Goal: Task Accomplishment & Management: Use online tool/utility

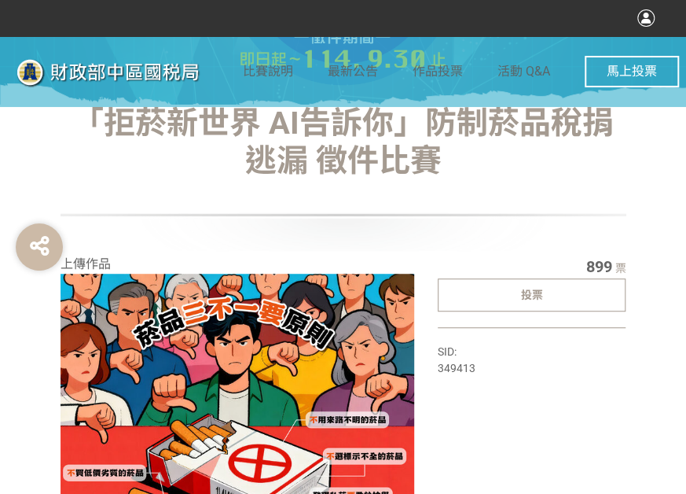
scroll to position [236, 0]
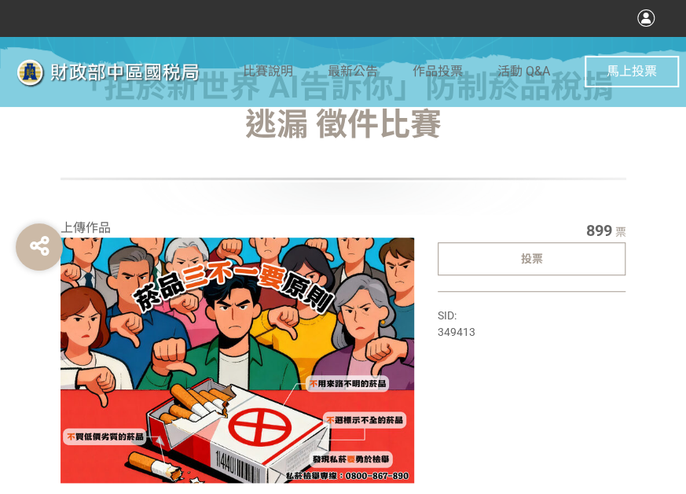
click at [480, 257] on div "投票" at bounding box center [532, 258] width 189 height 33
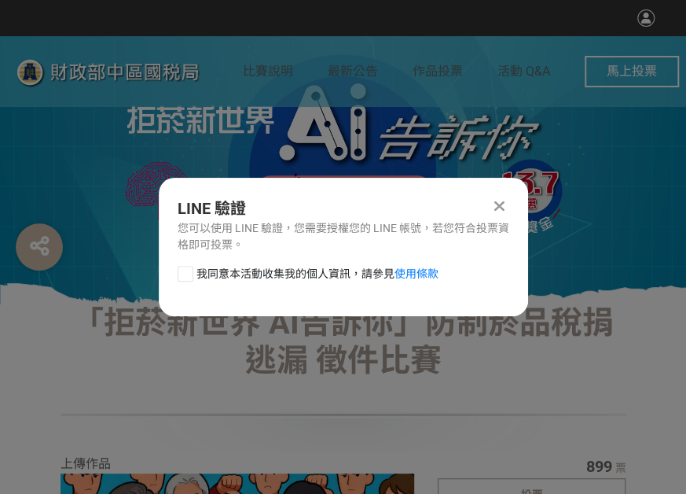
scroll to position [0, 0]
click at [179, 274] on div at bounding box center [186, 274] width 16 height 16
checkbox input "true"
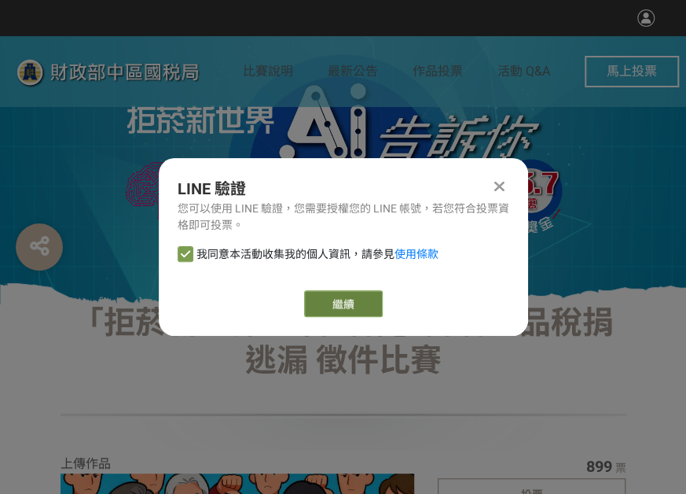
click at [325, 295] on link "繼續" at bounding box center [343, 303] width 79 height 27
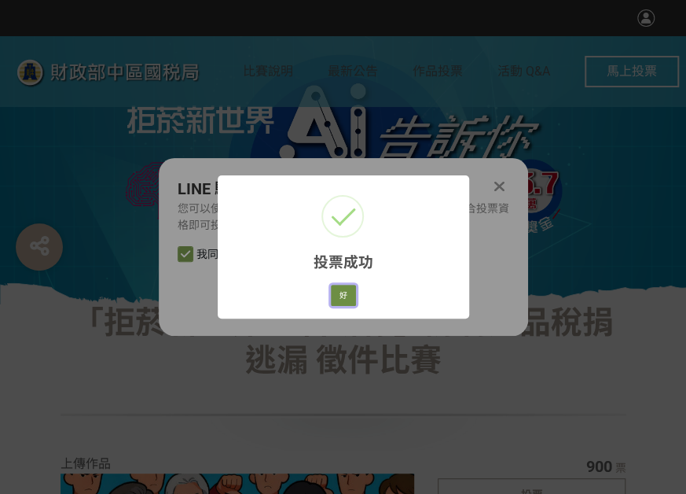
click at [347, 295] on button "好" at bounding box center [343, 295] width 25 height 22
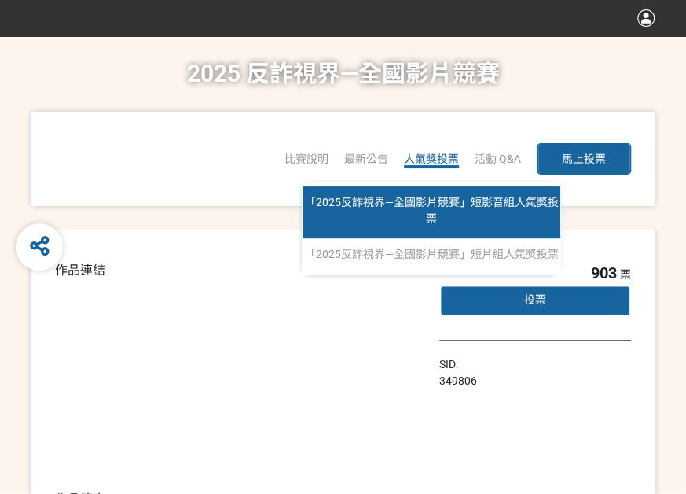
click at [446, 204] on span "「2025反詐視界—全國影片競賽」短影音組人氣獎投票" at bounding box center [432, 210] width 254 height 29
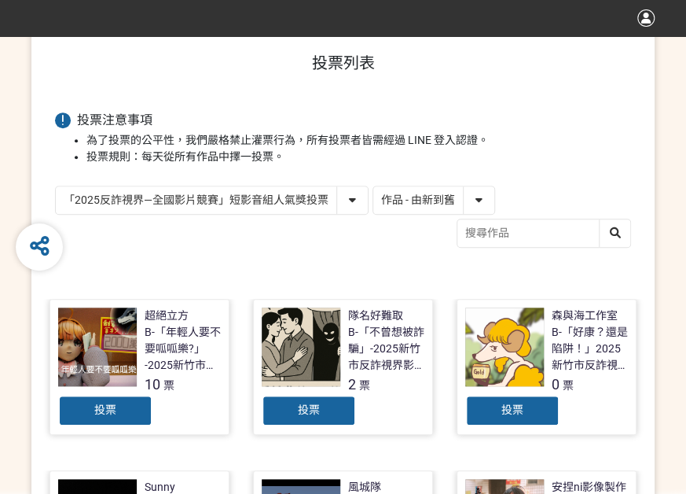
scroll to position [236, 0]
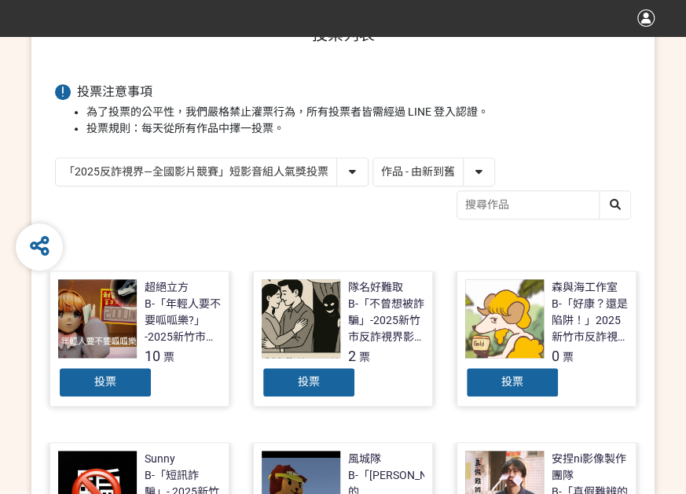
click at [440, 177] on select "作品 - 由新到舊 作品 - 由舊到新 票數 - 由多到少 票數 - 由少到多" at bounding box center [433, 172] width 121 height 28
select select "vote"
click at [373, 158] on select "作品 - 由新到舊 作品 - 由舊到新 票數 - 由多到少 票數 - 由少到多" at bounding box center [433, 172] width 121 height 28
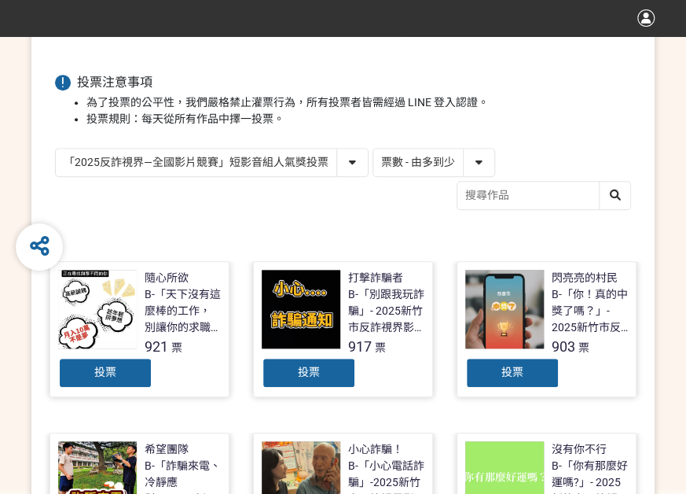
scroll to position [314, 0]
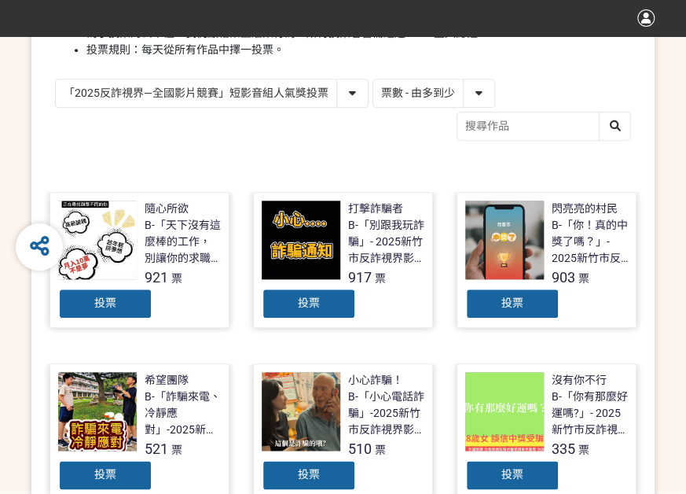
click at [137, 299] on div "投票" at bounding box center [105, 303] width 94 height 31
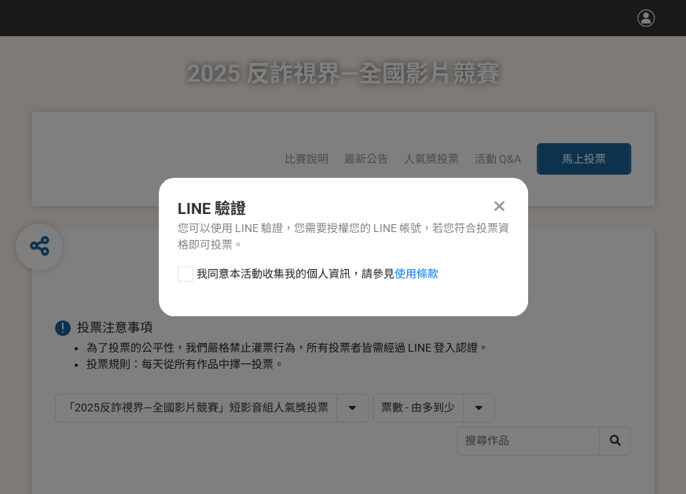
click at [184, 268] on div at bounding box center [186, 274] width 16 height 16
checkbox input "true"
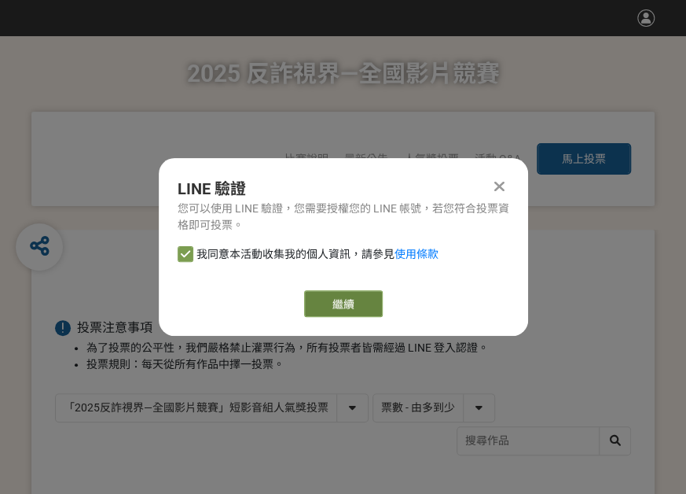
click at [333, 295] on link "繼續" at bounding box center [343, 303] width 79 height 27
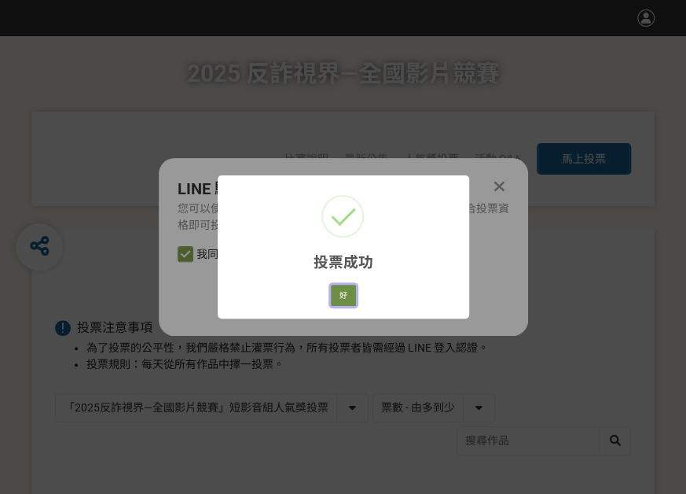
click at [349, 303] on button "好" at bounding box center [343, 295] width 25 height 22
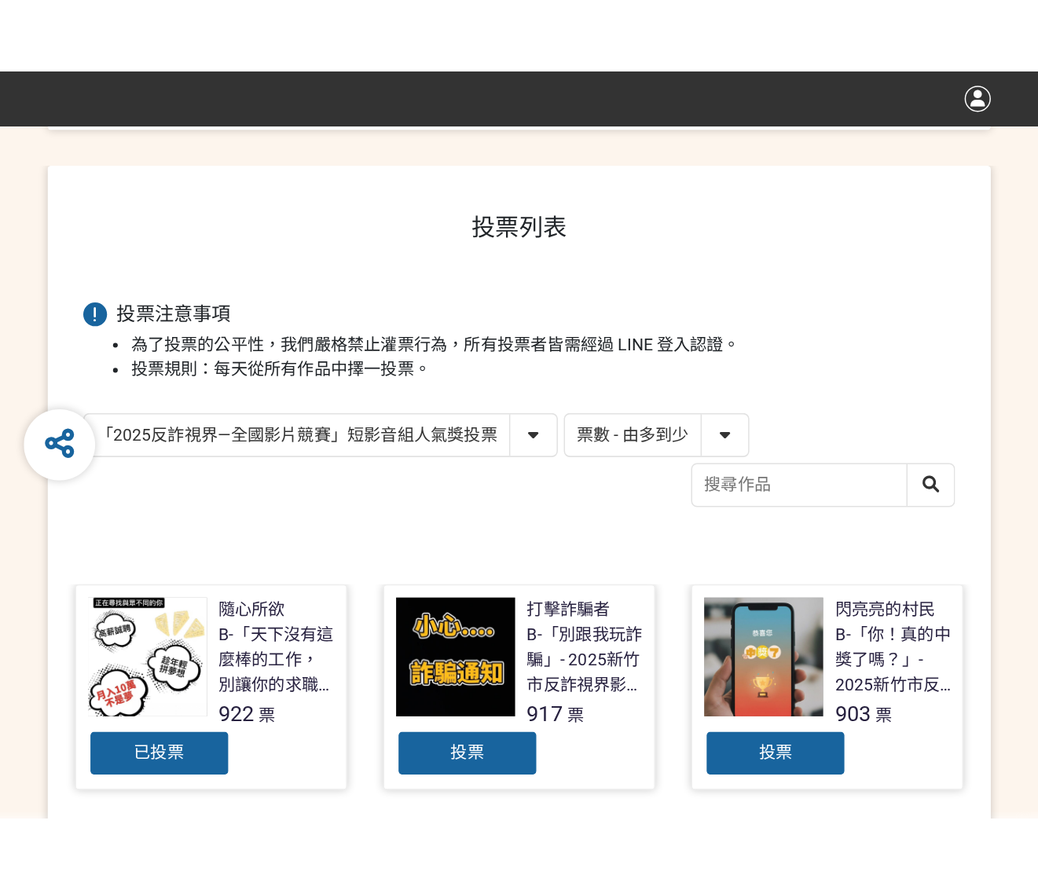
scroll to position [242, 0]
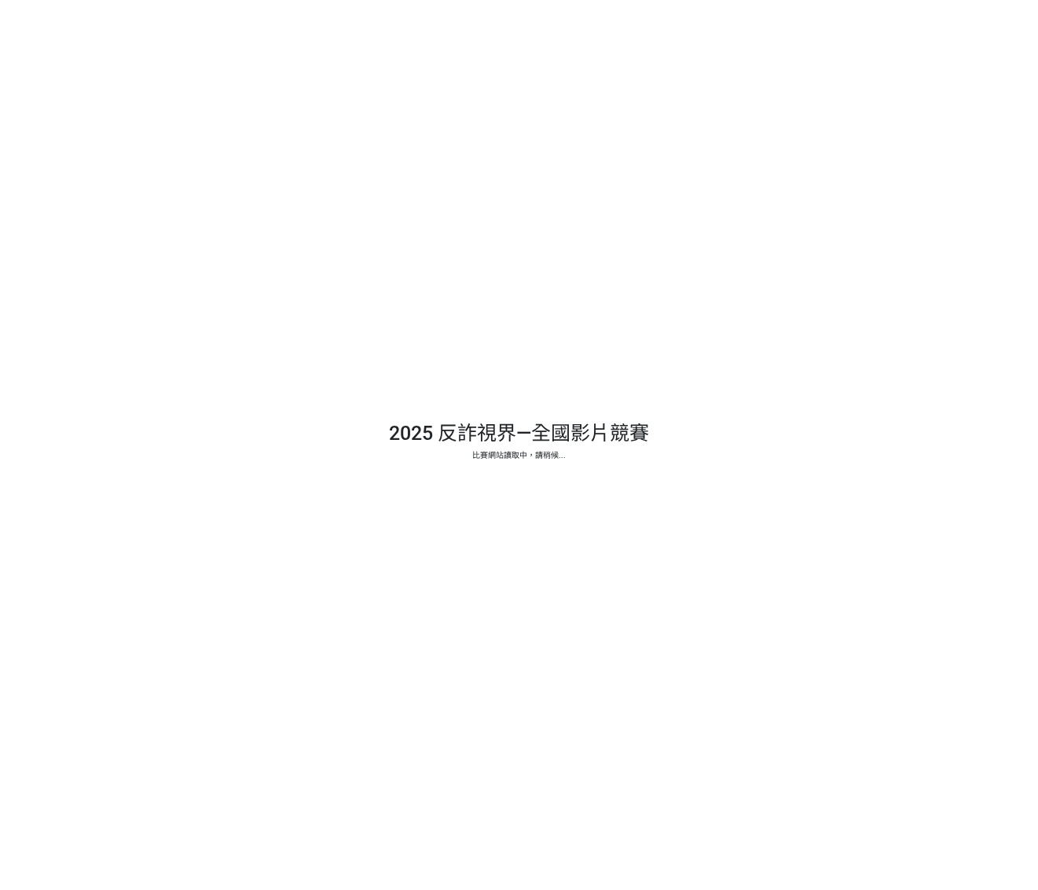
select select "vote"
